Goal: Information Seeking & Learning: Learn about a topic

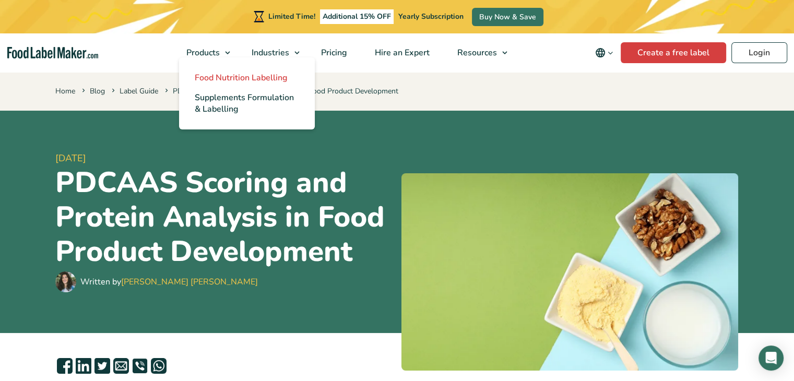
click at [240, 77] on span "Food Nutrition Labelling" at bounding box center [241, 77] width 93 height 11
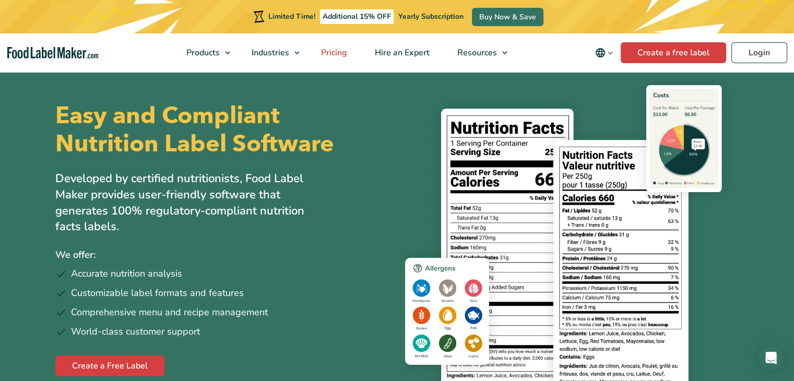
click at [331, 54] on span "Pricing" at bounding box center [333, 52] width 30 height 11
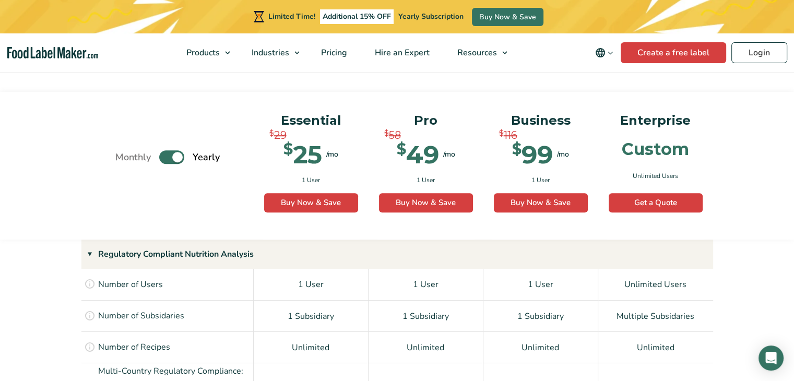
scroll to position [701, 0]
